Goal: Transaction & Acquisition: Purchase product/service

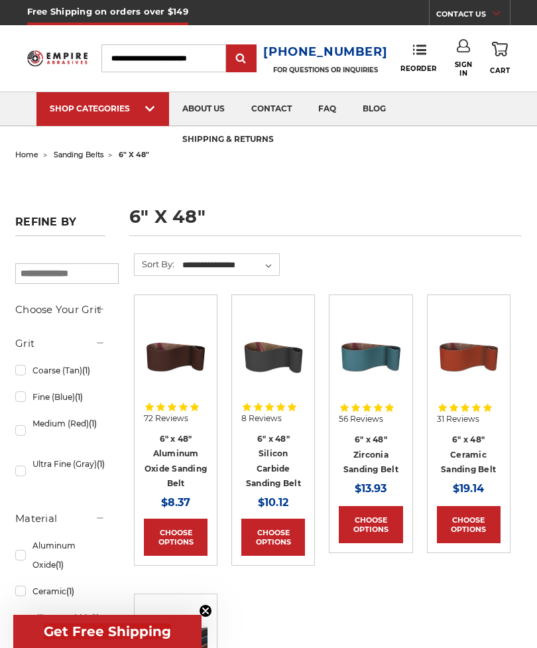
click at [148, 63] on input "Search" at bounding box center [163, 58] width 125 height 28
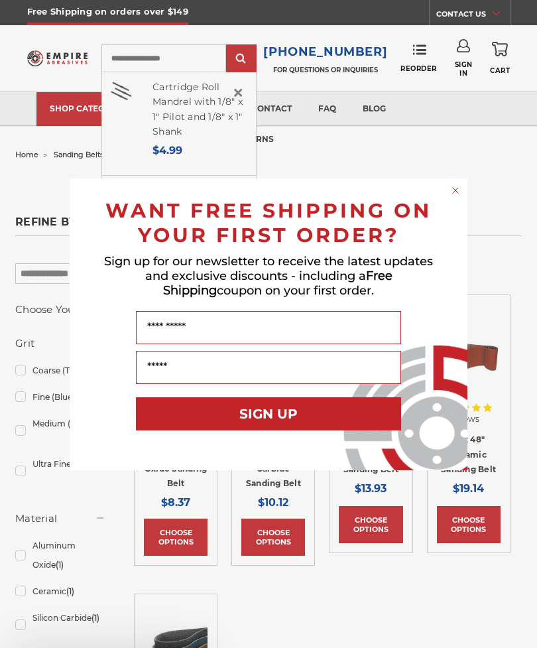
type input "**********"
click at [453, 197] on div "WANT FREE SHIPPING ON YOUR FIRST ORDER?" at bounding box center [268, 220] width 371 height 56
click at [263, 58] on div "Close dialog WANT FREE SHIPPING ON YOUR FIRST ORDER? Sign up for our newsletter…" at bounding box center [268, 324] width 537 height 648
click at [456, 191] on circle "Close dialog" at bounding box center [456, 190] width 13 height 13
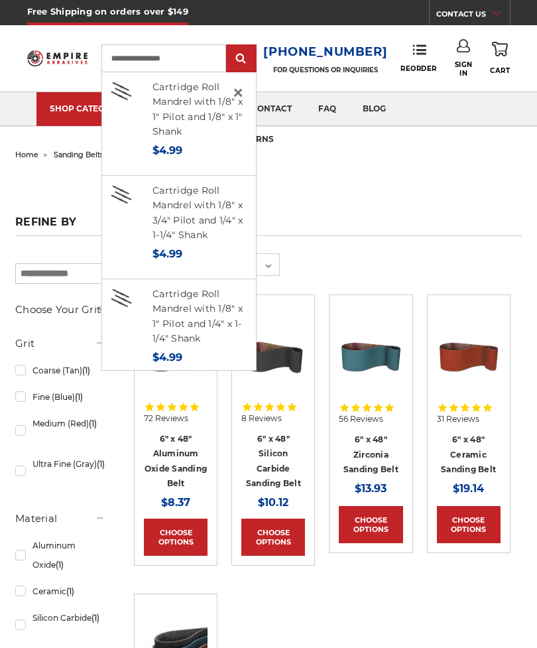
click at [255, 62] on input "submit" at bounding box center [241, 59] width 27 height 27
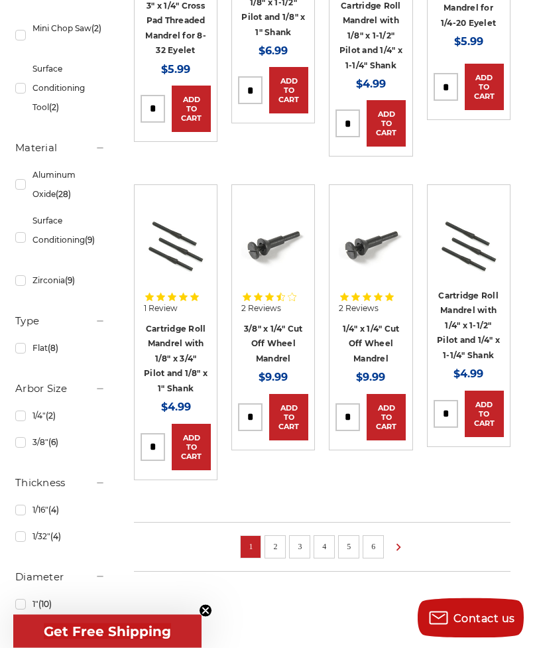
scroll to position [838, 0]
click at [281, 539] on link "2" at bounding box center [275, 546] width 13 height 15
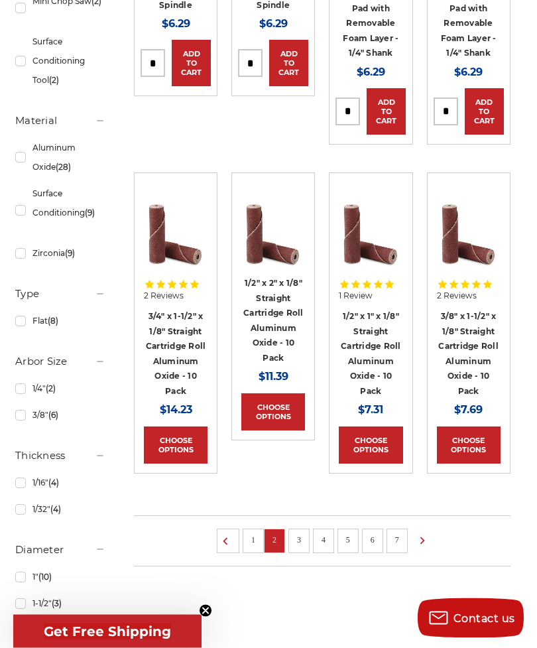
click at [327, 533] on link "4" at bounding box center [323, 540] width 13 height 15
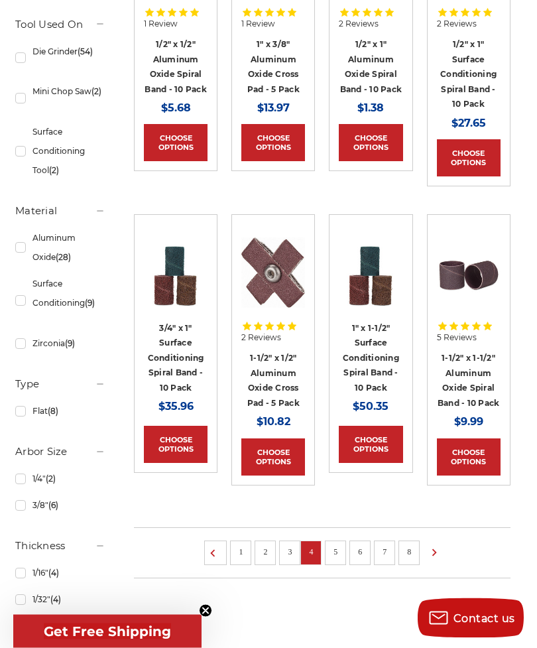
scroll to position [775, 0]
click at [364, 545] on link "6" at bounding box center [360, 552] width 13 height 15
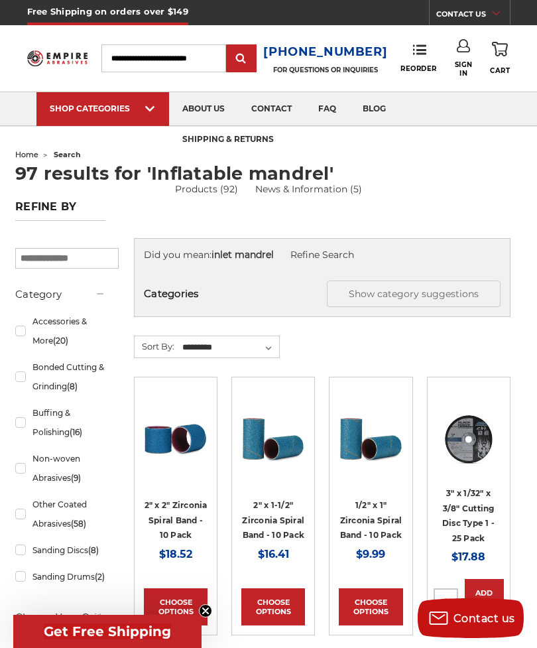
click at [363, 507] on link "1/2" x 1" Zirconia Spiral Band - 10 Pack" at bounding box center [371, 520] width 62 height 40
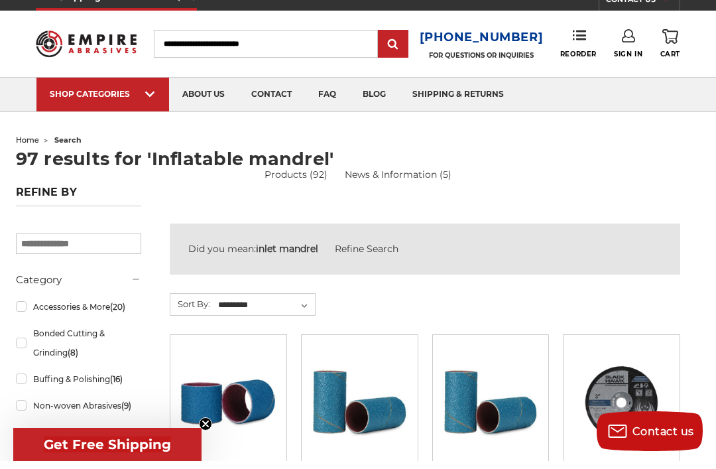
scroll to position [15, 0]
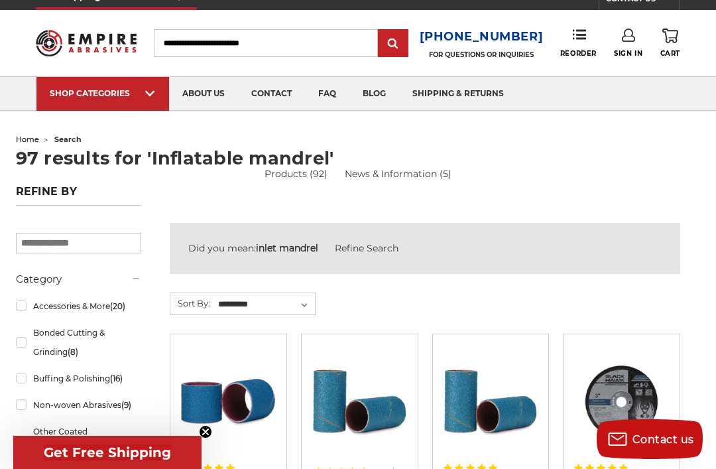
click at [39, 72] on div at bounding box center [86, 43] width 101 height 66
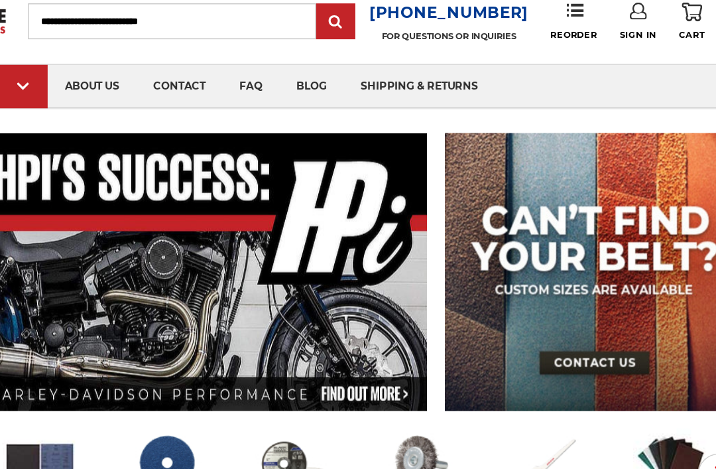
scroll to position [31, 0]
